Goal: Transaction & Acquisition: Purchase product/service

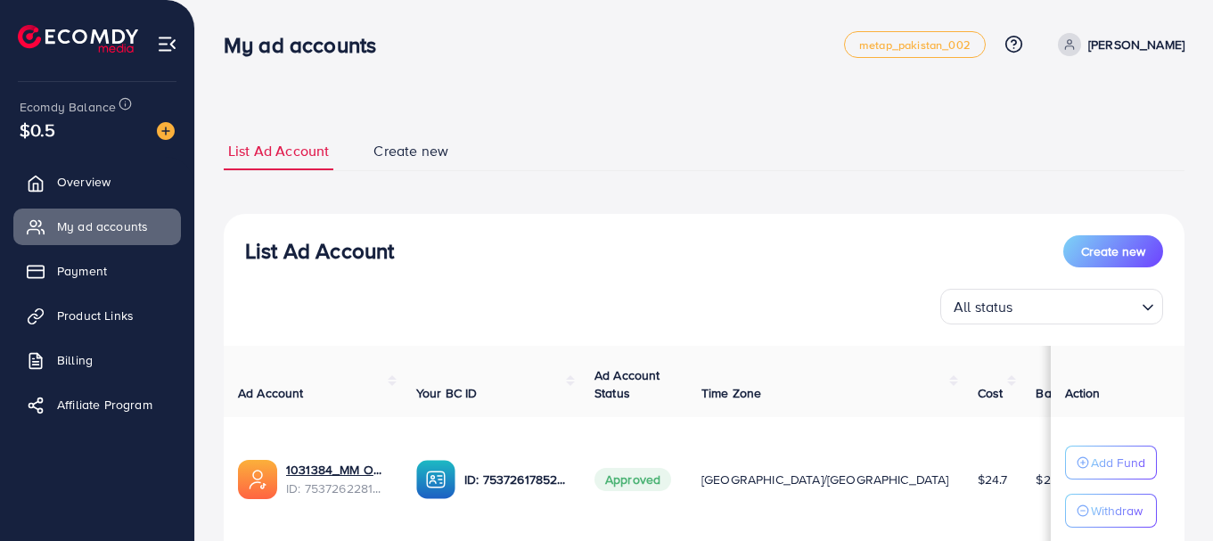
click at [1104, 481] on div "Add Fund Withdraw" at bounding box center [1111, 487] width 92 height 82
click at [1105, 470] on p "Add Fund" at bounding box center [1118, 462] width 54 height 21
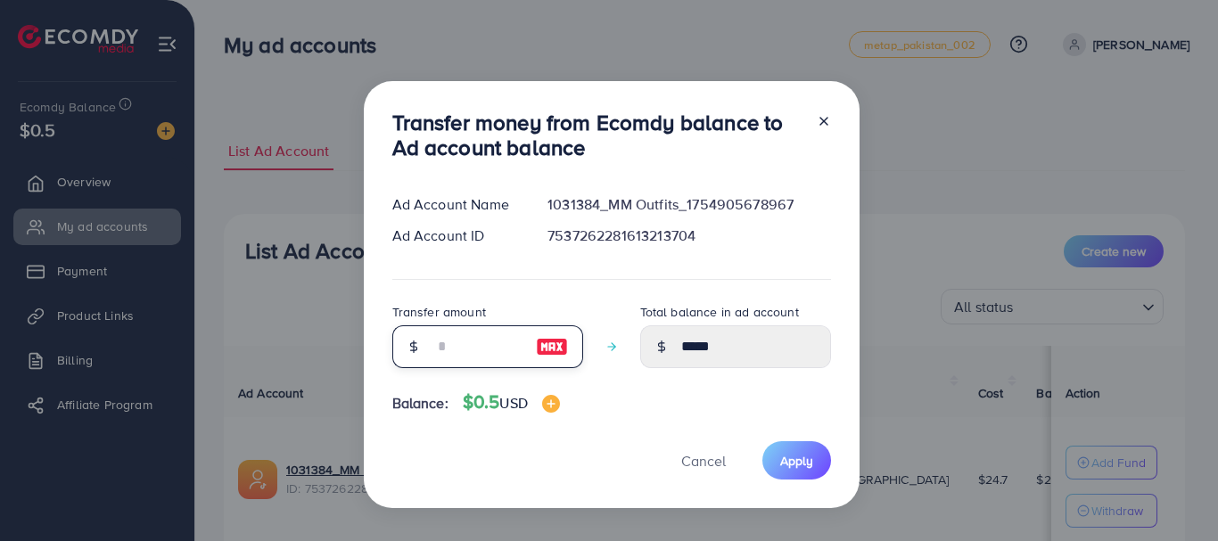
click at [476, 348] on input "number" at bounding box center [477, 346] width 89 height 43
click at [556, 401] on div "Transfer money from Ecomdy balance to Ad account balance Ad Account Name 103138…" at bounding box center [612, 295] width 496 height 428
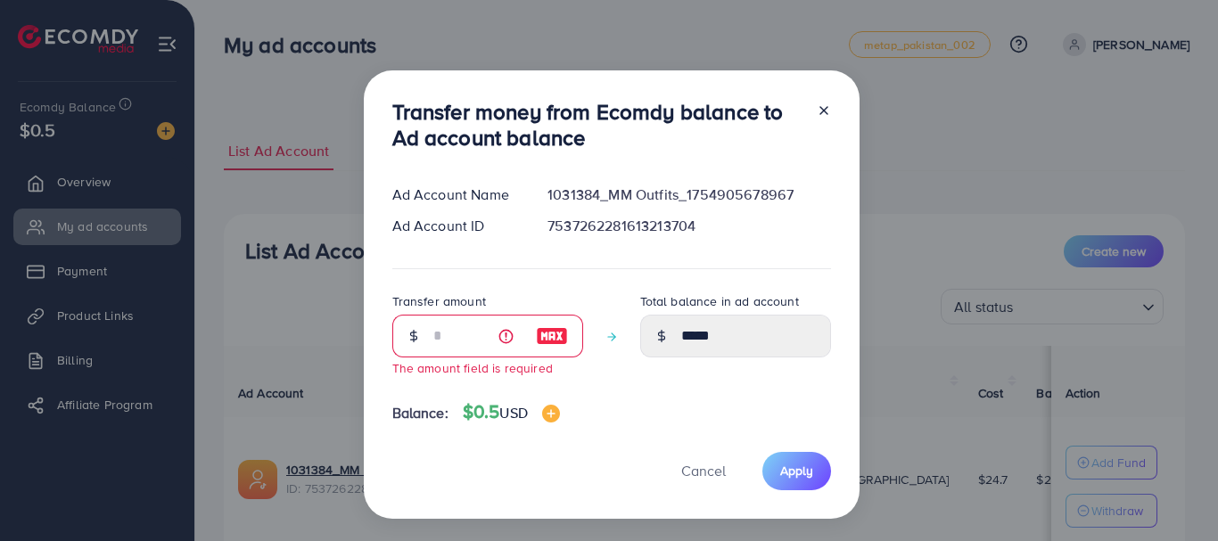
click at [557, 334] on img at bounding box center [552, 335] width 32 height 21
type input "*"
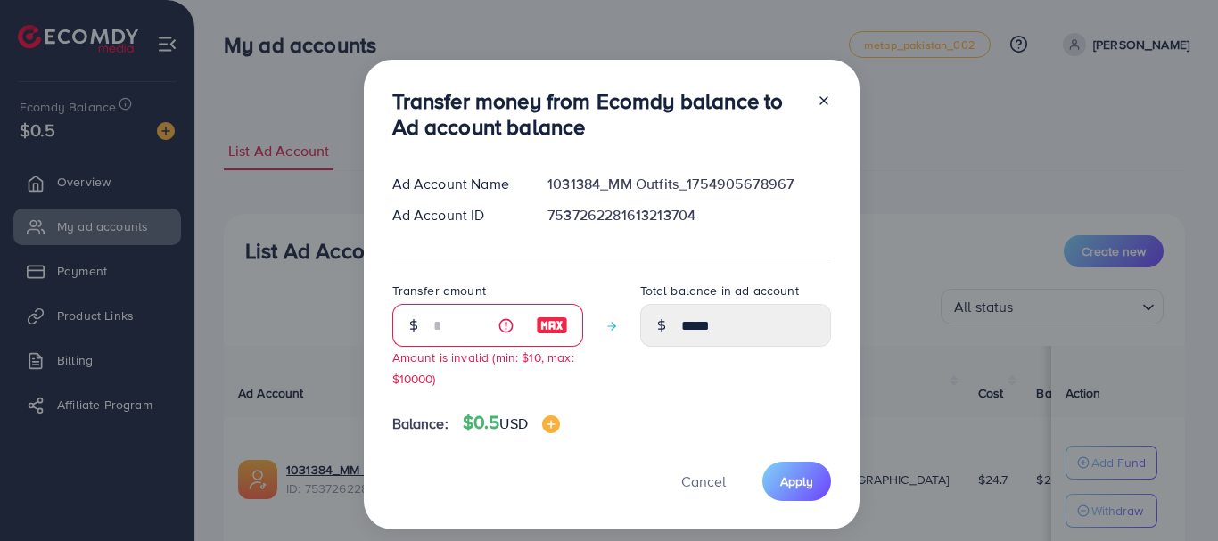
click at [557, 334] on img at bounding box center [552, 325] width 32 height 21
click at [697, 480] on span "Cancel" at bounding box center [703, 482] width 45 height 20
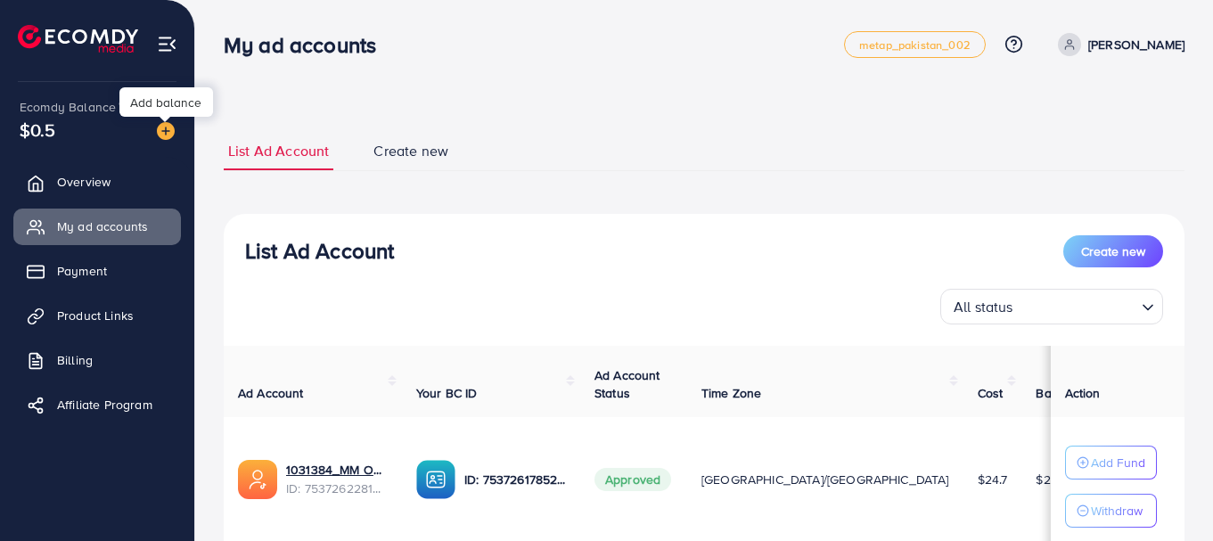
click at [165, 132] on img at bounding box center [166, 131] width 18 height 18
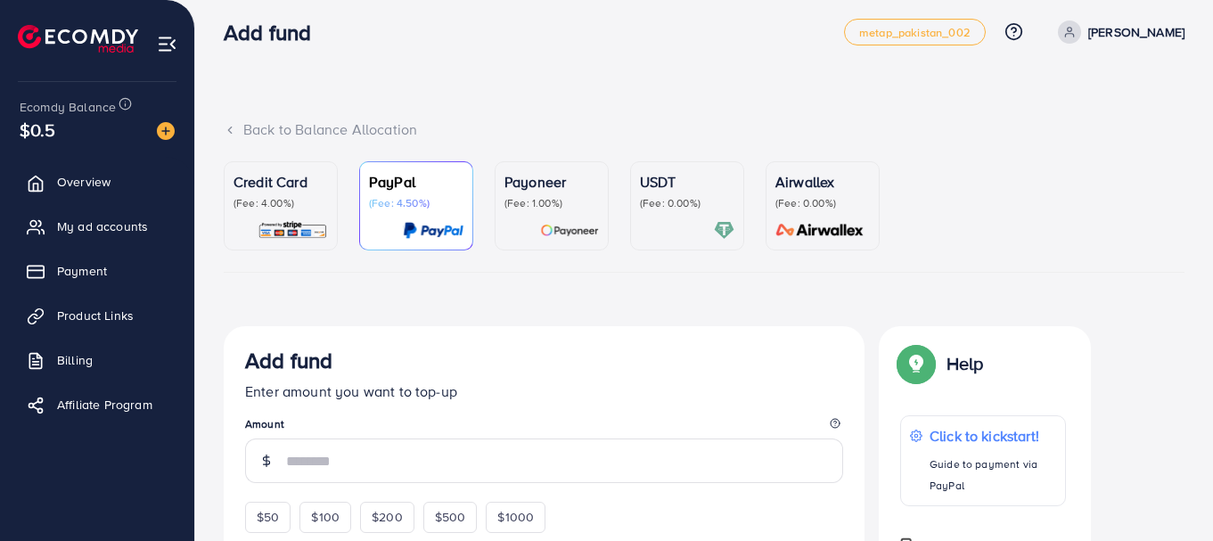
scroll to position [99, 0]
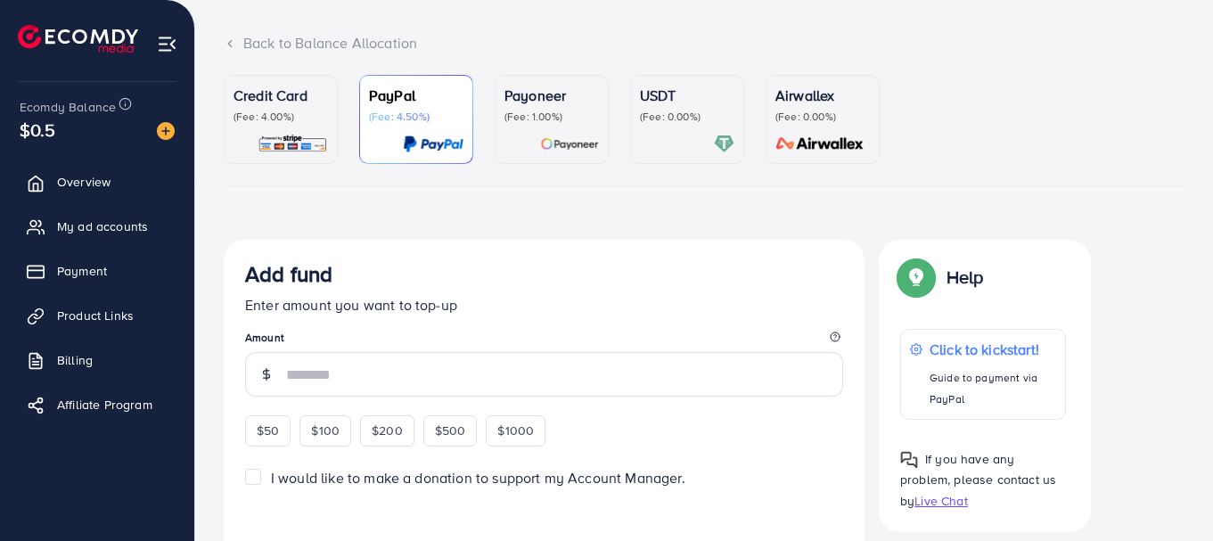
click at [295, 121] on p "(Fee: 4.00%)" at bounding box center [281, 117] width 94 height 14
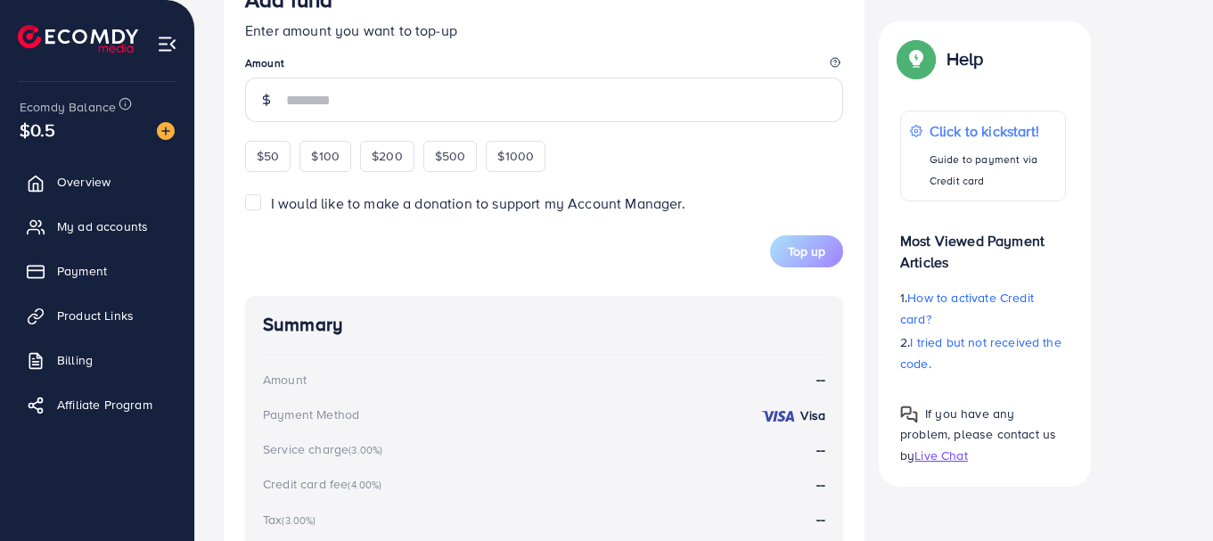
scroll to position [629, 0]
